Goal: Task Accomplishment & Management: Complete application form

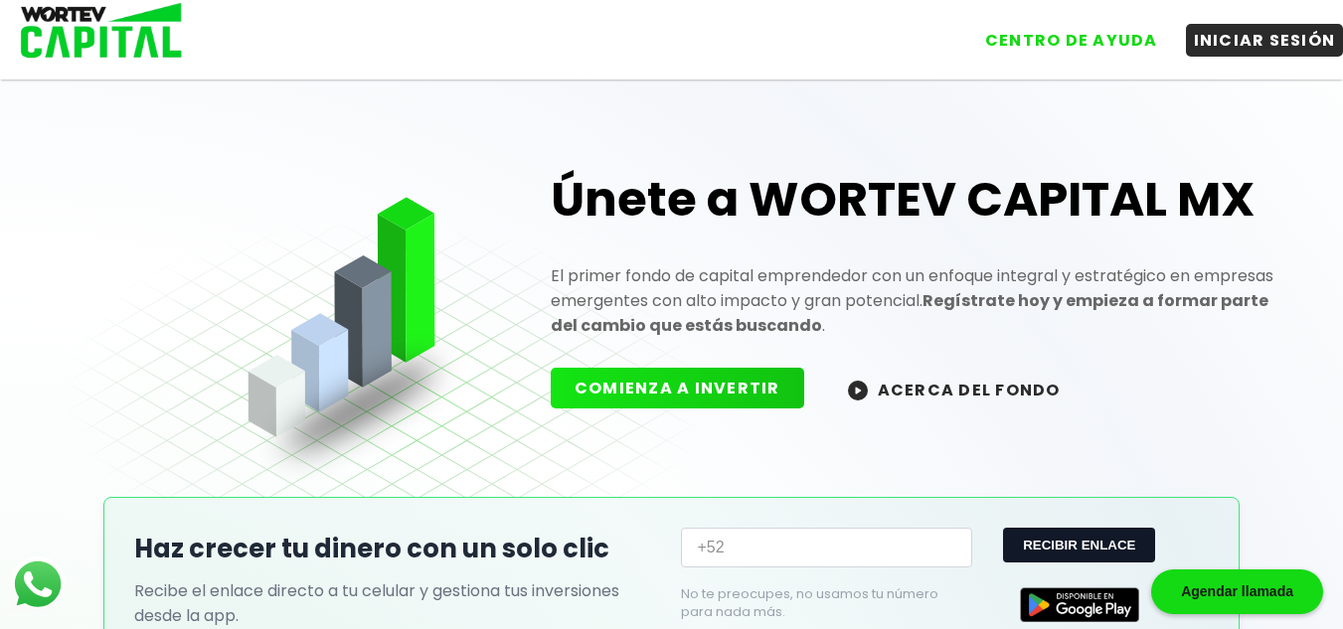
click at [785, 555] on input "+52" at bounding box center [826, 548] width 290 height 40
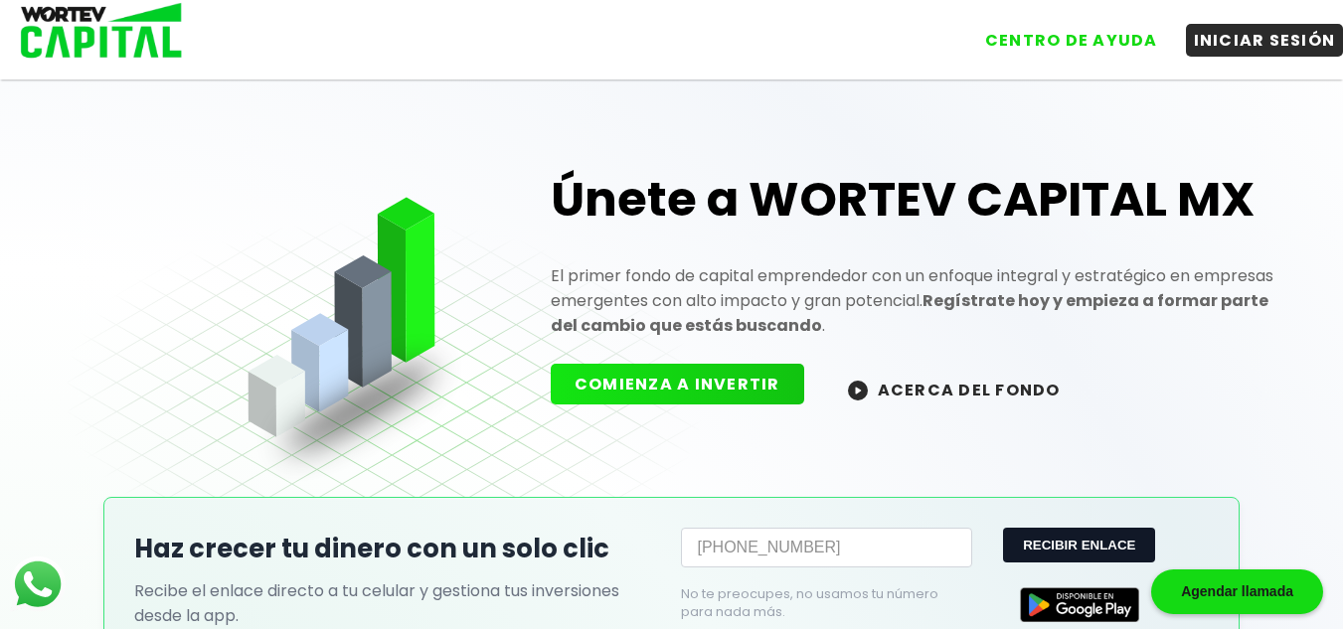
type input "[PHONE_NUMBER]"
click at [709, 385] on button "COMIENZA A INVERTIR" at bounding box center [677, 384] width 253 height 41
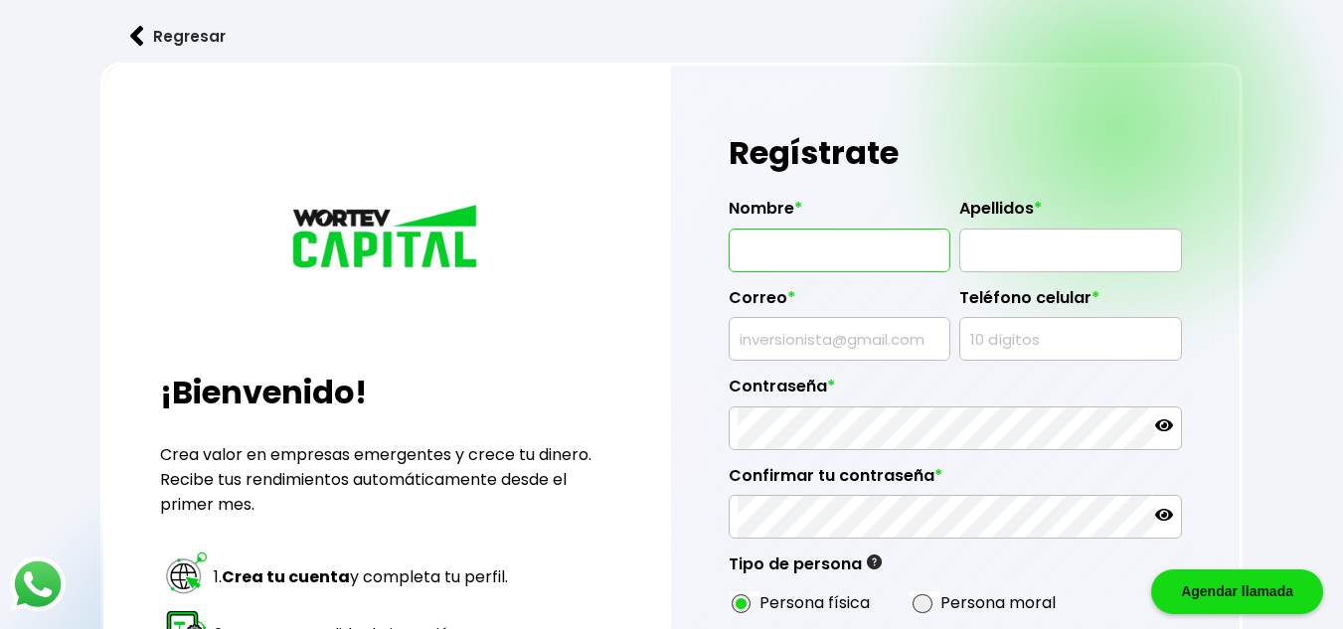
click at [898, 255] on input "text" at bounding box center [840, 251] width 204 height 42
type input "L"
type input "[PERSON_NAME] DE [PERSON_NAME]"
click at [1026, 251] on input "text" at bounding box center [1070, 251] width 204 height 42
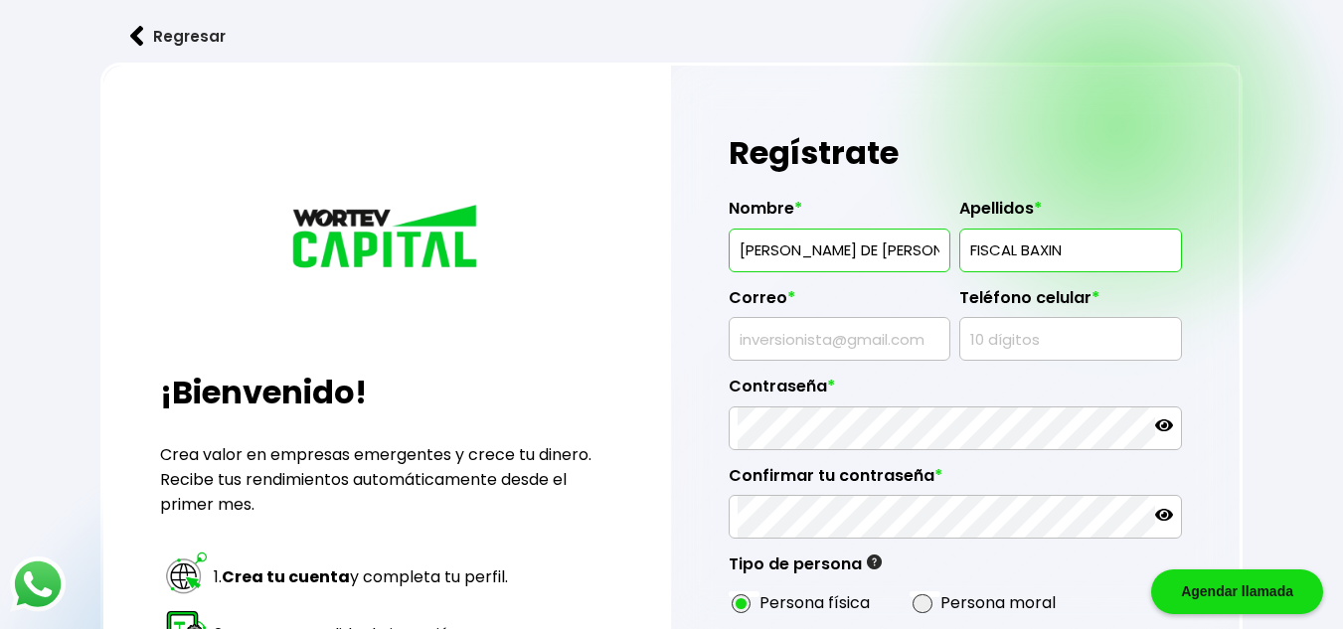
click at [1069, 245] on input "FISCAL BAXIN" at bounding box center [1070, 251] width 204 height 42
type input "FISCAL BAXIN"
click at [866, 348] on input "text" at bounding box center [840, 339] width 204 height 42
type input "[EMAIL_ADDRESS][DOMAIN_NAME]"
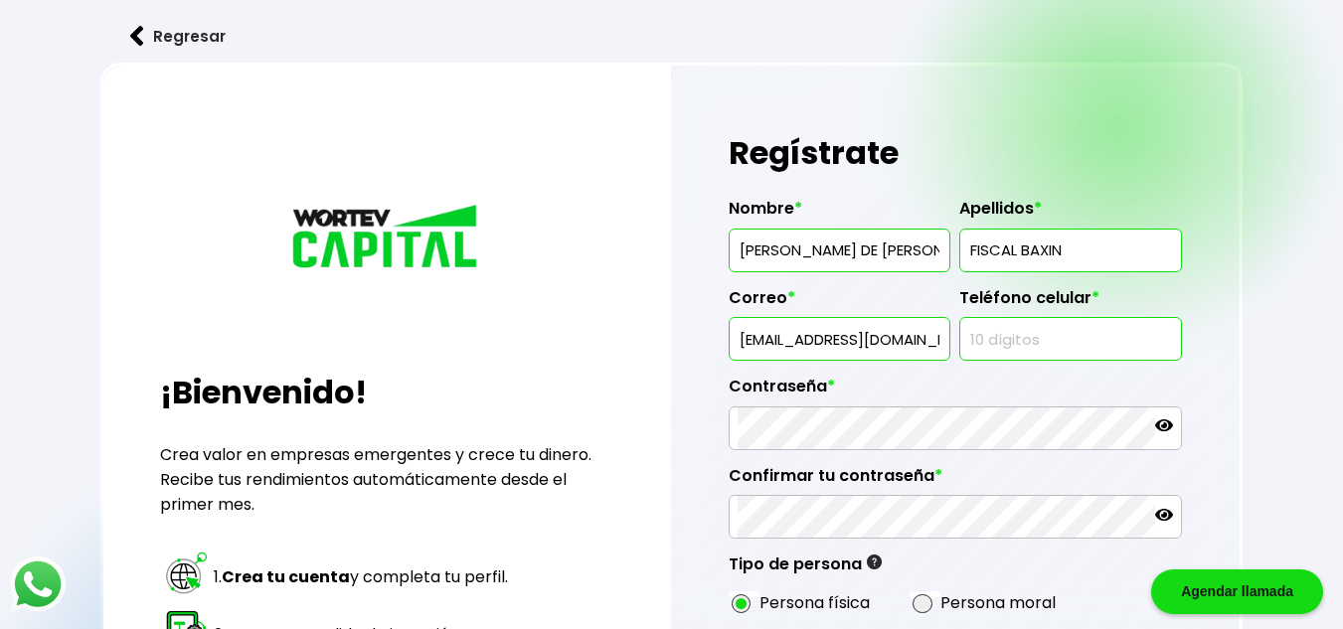
click at [1051, 326] on input "text" at bounding box center [1070, 339] width 204 height 42
type input "2941105587"
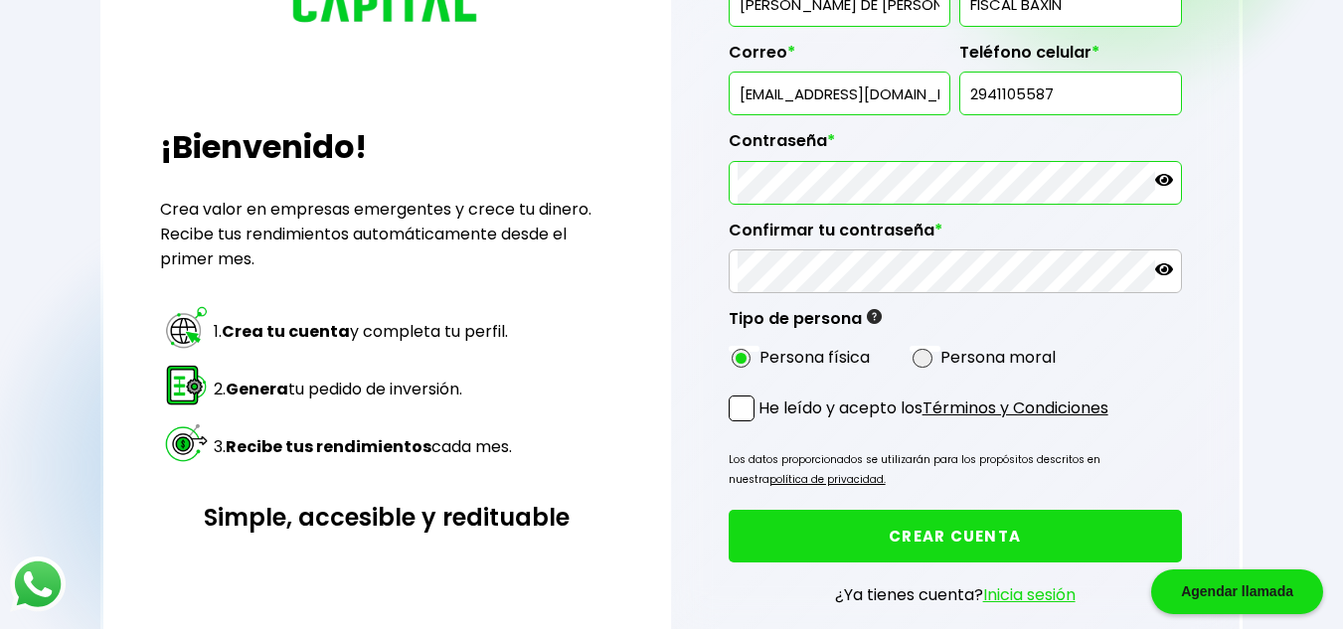
scroll to position [247, 0]
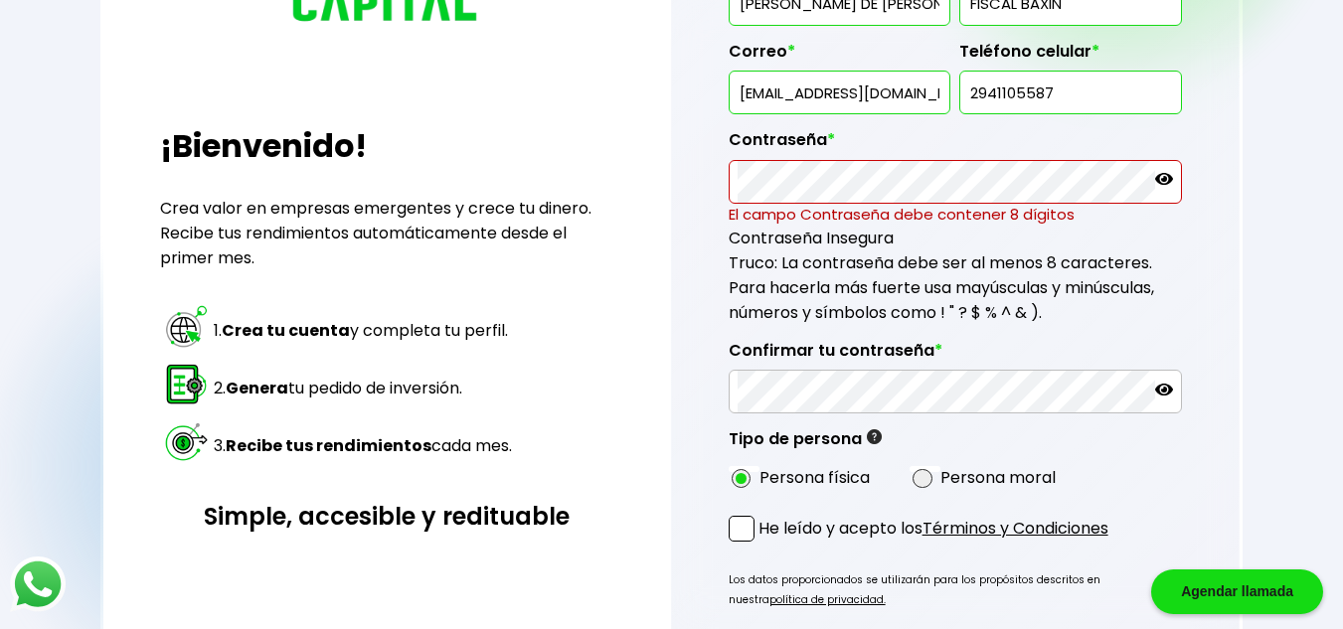
click at [1169, 180] on icon at bounding box center [1164, 179] width 18 height 12
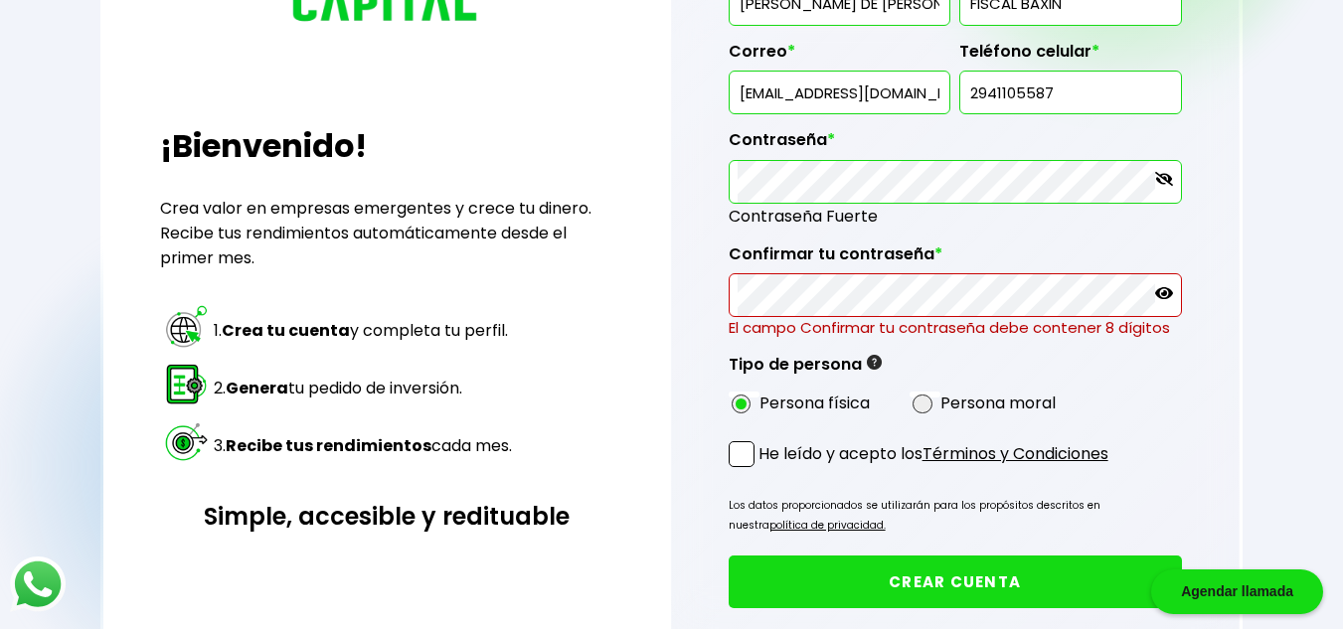
click at [1159, 291] on icon at bounding box center [1164, 293] width 18 height 12
click at [980, 302] on div "Confirmar tu contraseña * El campo Confirmar tu contraseña debe contener 8 dígi…" at bounding box center [955, 284] width 453 height 111
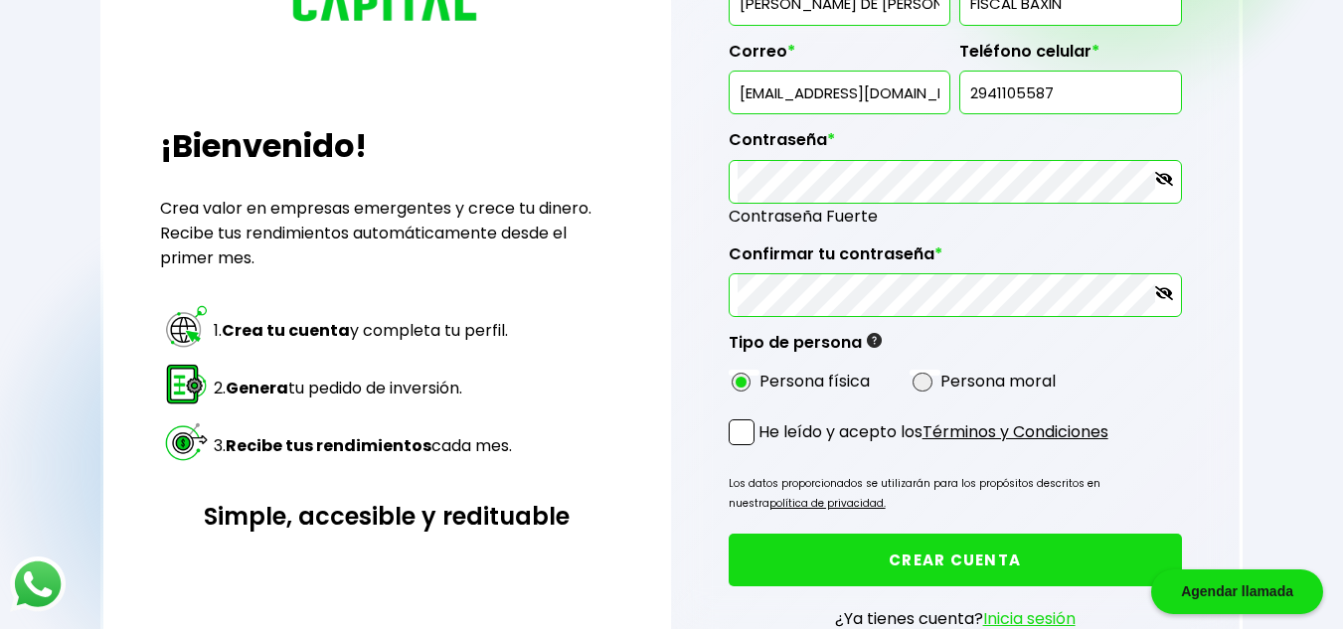
click at [734, 442] on span at bounding box center [742, 432] width 26 height 26
click at [762, 447] on input "He leído y acepto los Términos y Condiciones" at bounding box center [762, 447] width 0 height 0
click at [939, 550] on button "CREAR CUENTA" at bounding box center [955, 560] width 453 height 53
